Goal: Navigation & Orientation: Find specific page/section

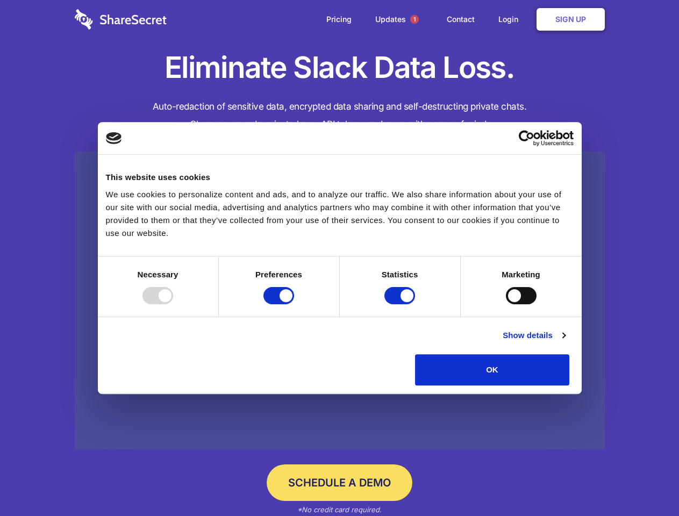
click at [173, 304] on div at bounding box center [157, 295] width 31 height 17
click at [294, 304] on input "Preferences" at bounding box center [278, 295] width 31 height 17
checkbox input "false"
click at [401, 304] on input "Statistics" at bounding box center [399, 295] width 31 height 17
checkbox input "false"
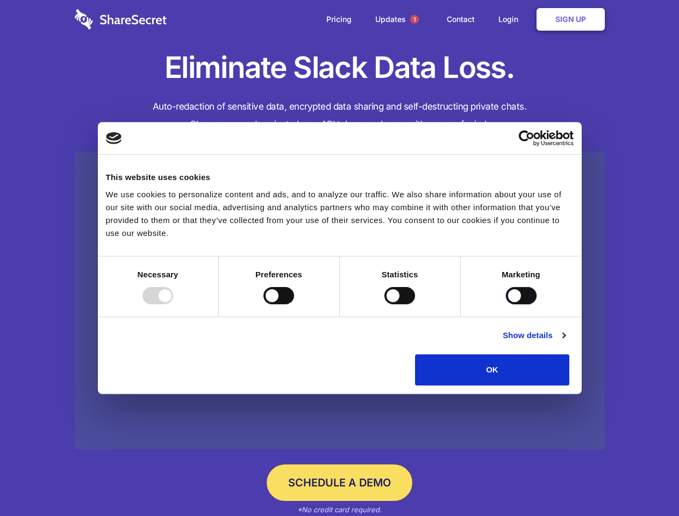
click at [506, 304] on input "Marketing" at bounding box center [521, 295] width 31 height 17
checkbox input "true"
click at [565, 342] on link "Show details" at bounding box center [533, 335] width 62 height 13
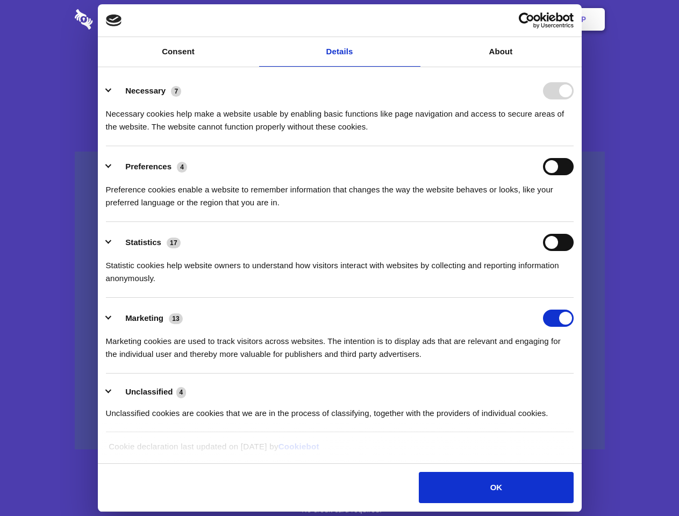
click at [573, 146] on li "Necessary 7 Necessary cookies help make a website usable by enabling basic func…" at bounding box center [340, 108] width 468 height 76
click at [414, 19] on span "1" at bounding box center [414, 19] width 9 height 9
